Goal: Transaction & Acquisition: Purchase product/service

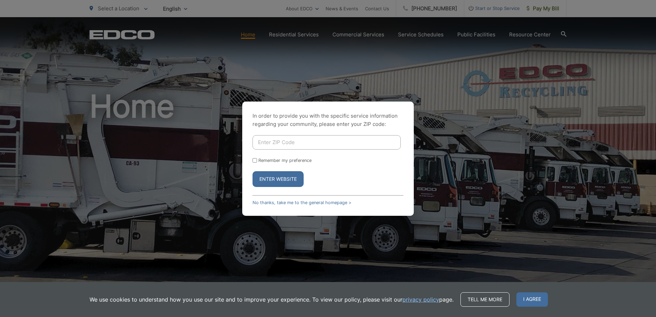
click at [291, 181] on button "Enter Website" at bounding box center [277, 179] width 51 height 16
click at [276, 180] on button "Enter Website" at bounding box center [277, 179] width 51 height 16
click at [535, 299] on span "I agree" at bounding box center [532, 299] width 32 height 14
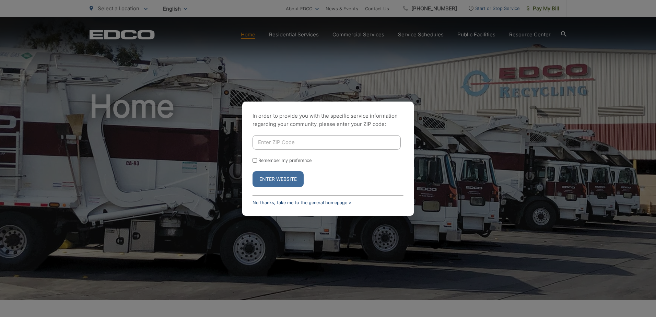
click at [273, 201] on link "No thanks, take me to the general homepage >" at bounding box center [301, 202] width 99 height 5
click at [315, 200] on link "No thanks, take me to the general homepage >" at bounding box center [301, 202] width 99 height 5
click at [315, 205] on link "No thanks, take me to the general homepage >" at bounding box center [301, 202] width 99 height 5
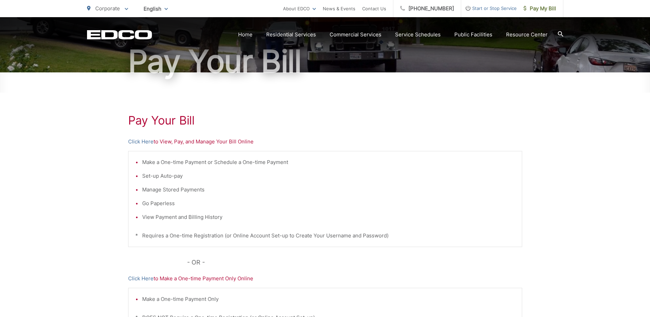
scroll to position [114, 0]
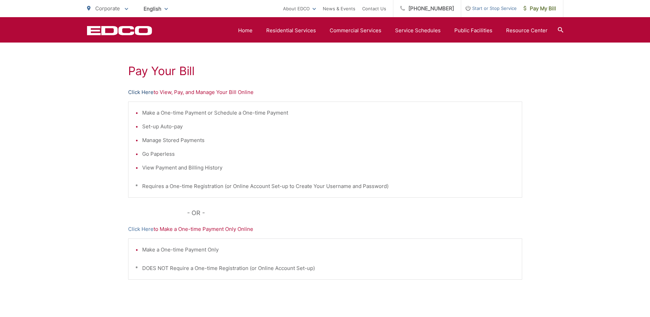
click at [140, 94] on link "Click Here" at bounding box center [140, 92] width 25 height 8
